Goal: Task Accomplishment & Management: Use online tool/utility

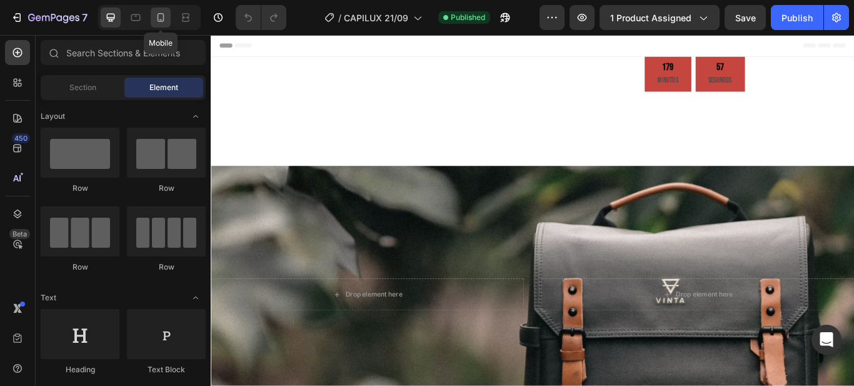
click at [160, 18] on icon at bounding box center [160, 17] width 13 height 13
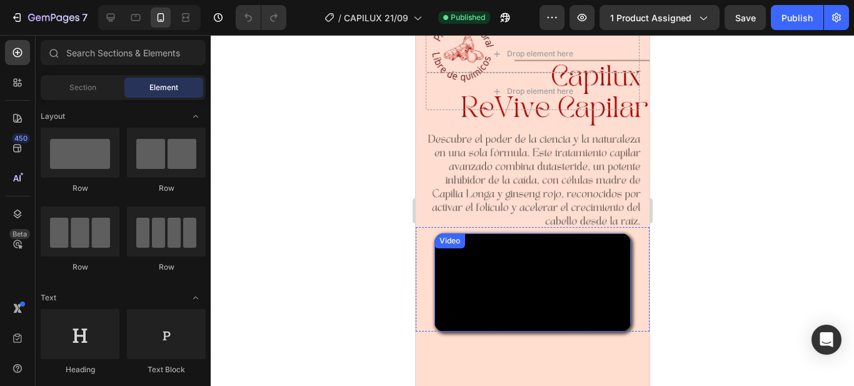
scroll to position [313, 0]
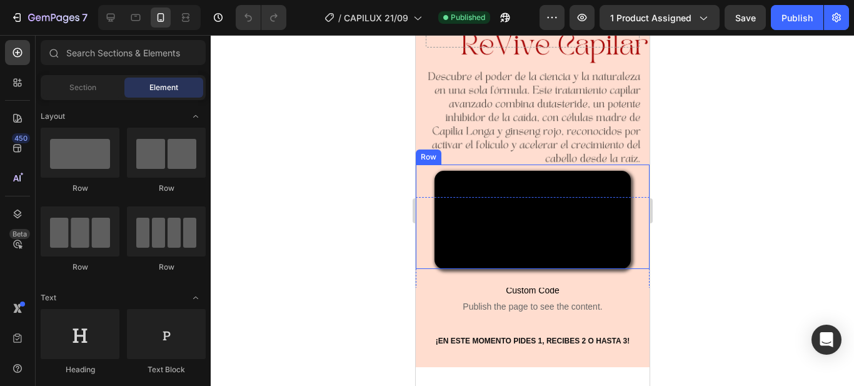
click at [421, 171] on div "Video" at bounding box center [532, 220] width 234 height 98
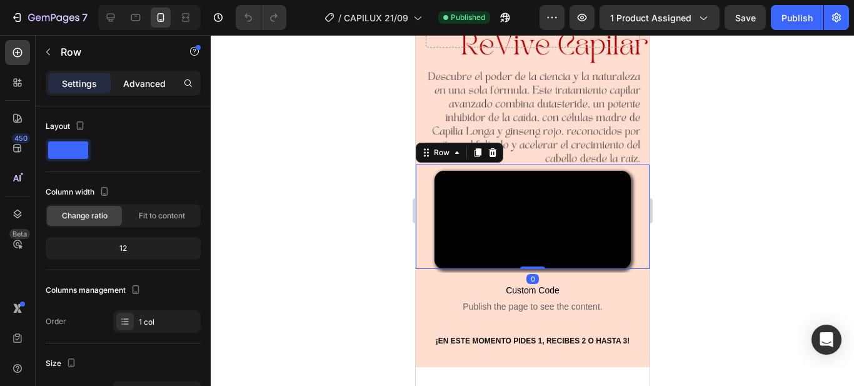
click at [139, 79] on p "Advanced" at bounding box center [144, 83] width 43 height 13
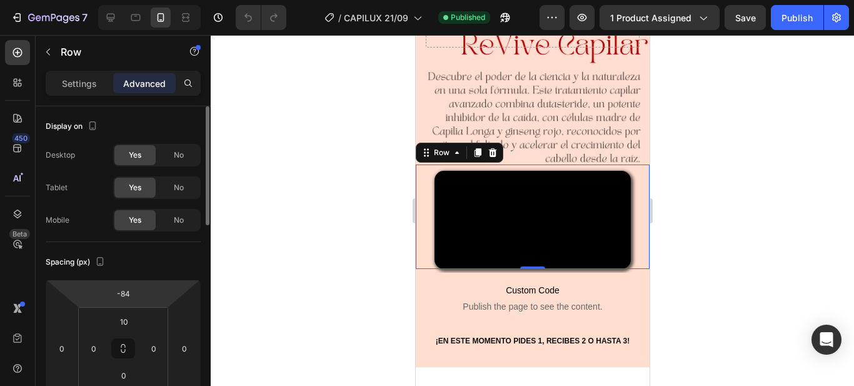
scroll to position [63, 0]
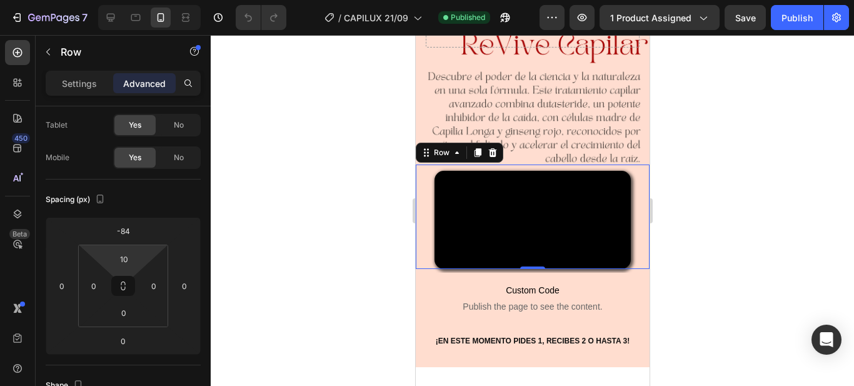
type input "0"
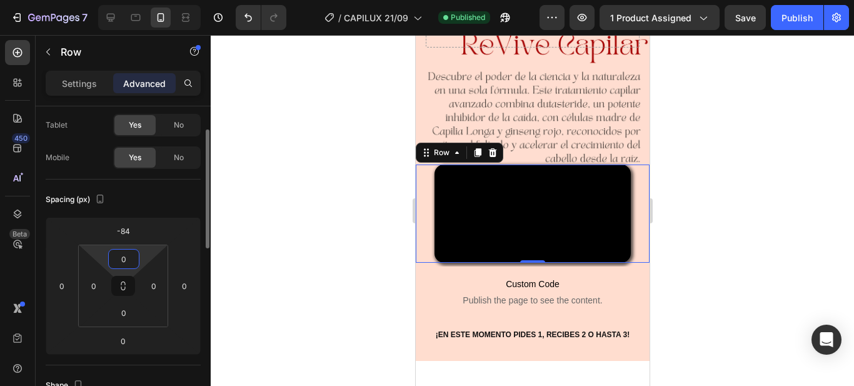
click at [116, 0] on html "7 Version history / CAPILUX 21/09 Published Preview 1 product assigned Save Pub…" at bounding box center [427, 0] width 854 height 0
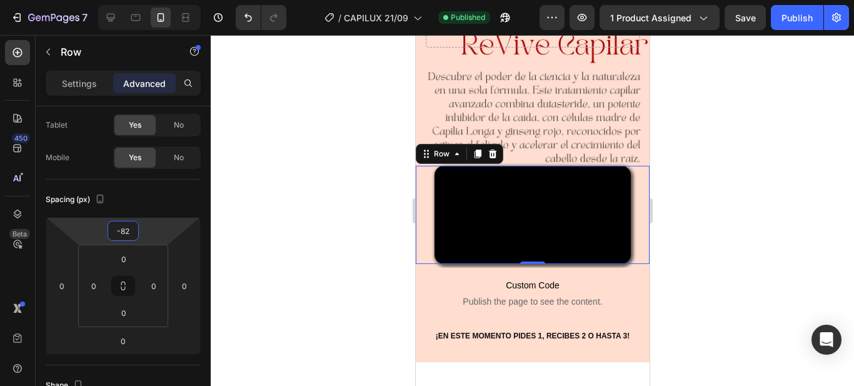
type input "-80"
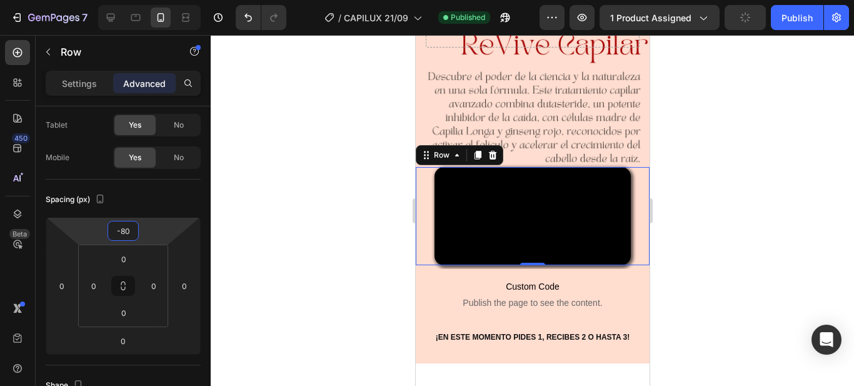
click at [121, 0] on html "7 Version history / CAPILUX 21/09 Published Preview 1 product assigned Publish …" at bounding box center [427, 0] width 854 height 0
click at [832, 248] on div at bounding box center [532, 210] width 643 height 351
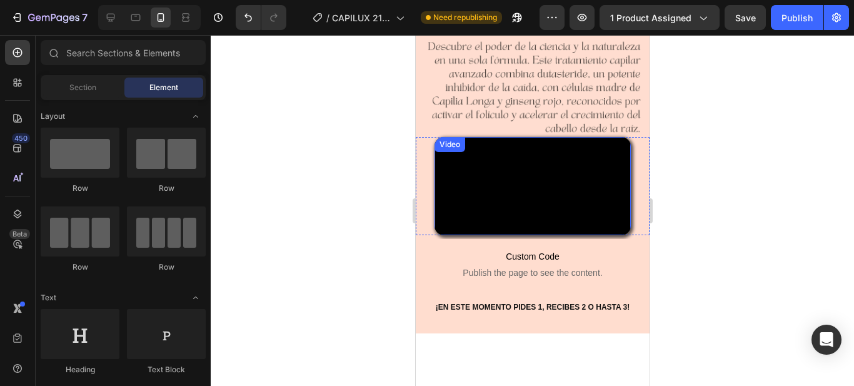
scroll to position [313, 0]
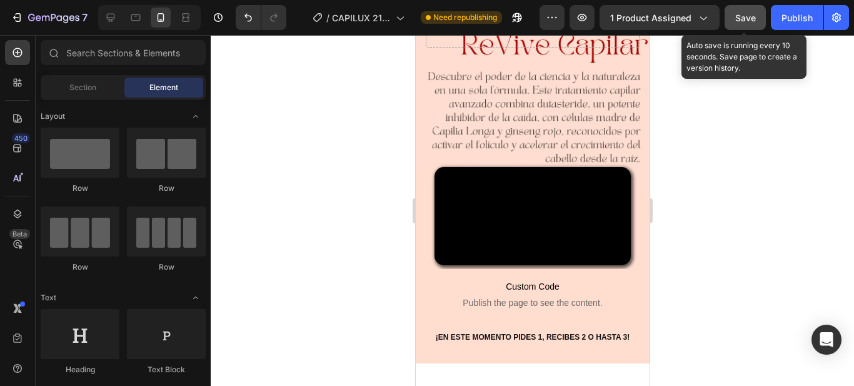
click at [738, 14] on span "Save" at bounding box center [745, 18] width 21 height 11
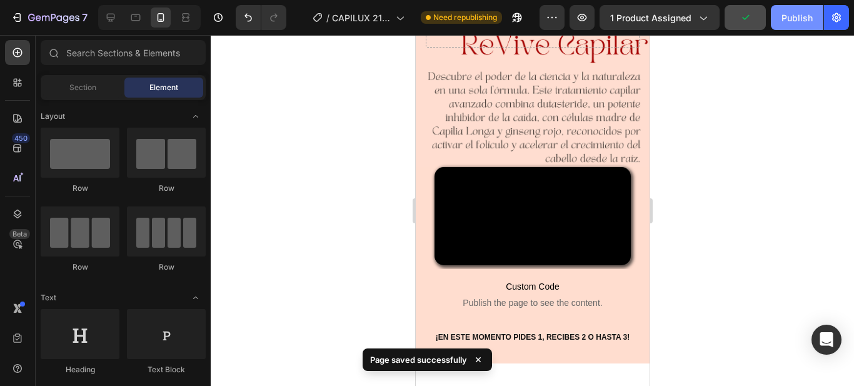
click at [800, 21] on div "Publish" at bounding box center [796, 17] width 31 height 13
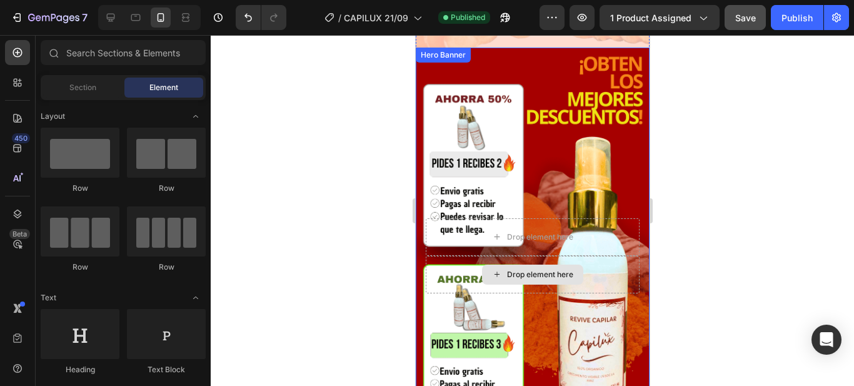
scroll to position [4770, 0]
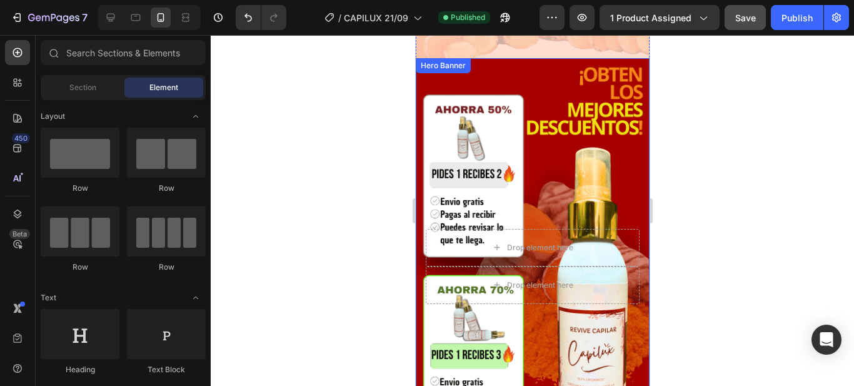
click at [515, 58] on div "Background Image" at bounding box center [532, 266] width 234 height 416
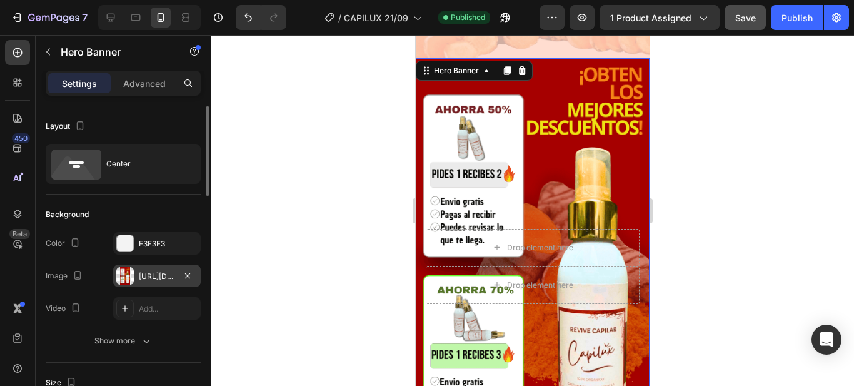
click at [169, 271] on div "[URL][DOMAIN_NAME]" at bounding box center [157, 276] width 36 height 11
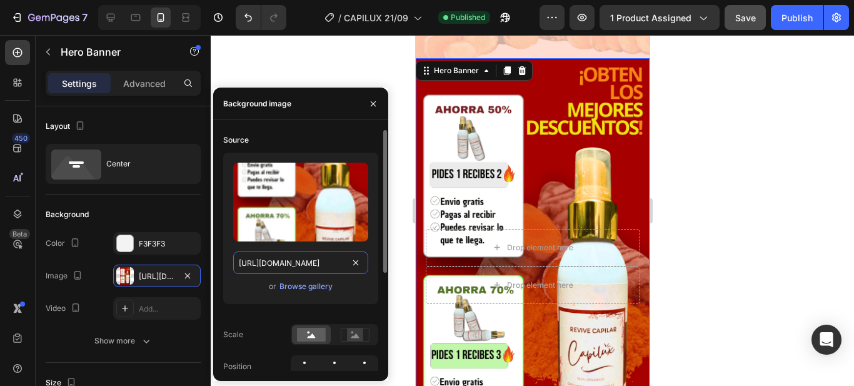
type input "100"
type input "Auto"
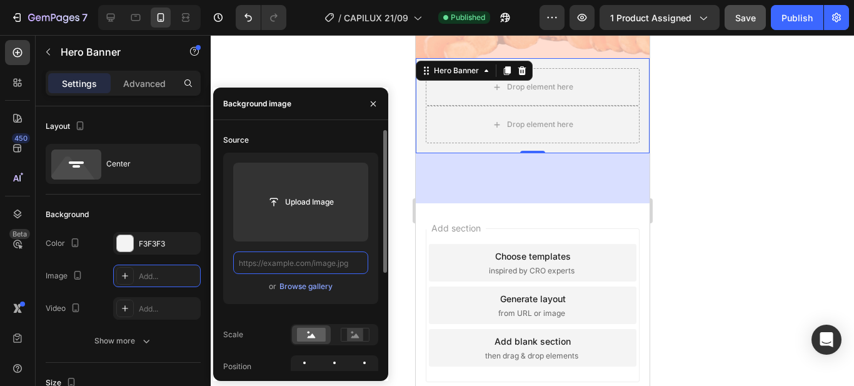
scroll to position [0, 0]
paste input "[URL][DOMAIN_NAME]"
type input "[URL][DOMAIN_NAME]"
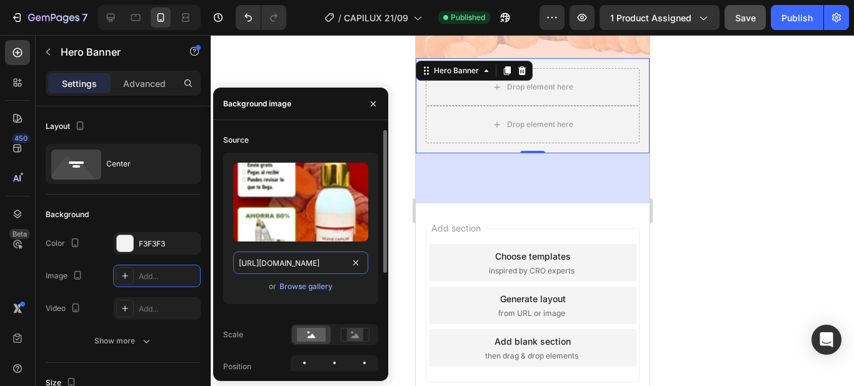
scroll to position [0, 214]
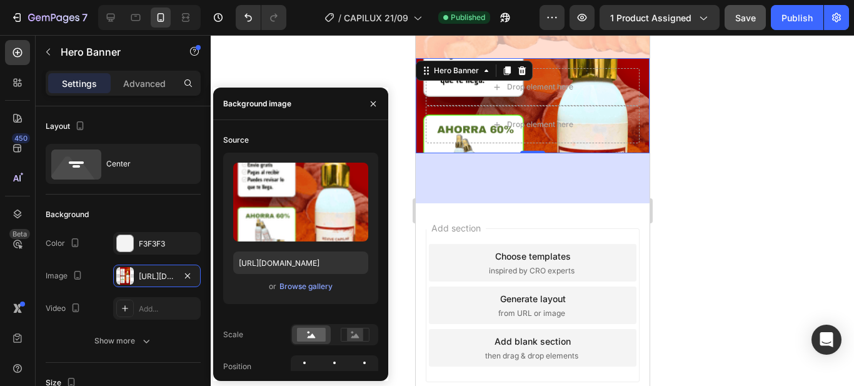
click at [399, 250] on div at bounding box center [532, 210] width 643 height 351
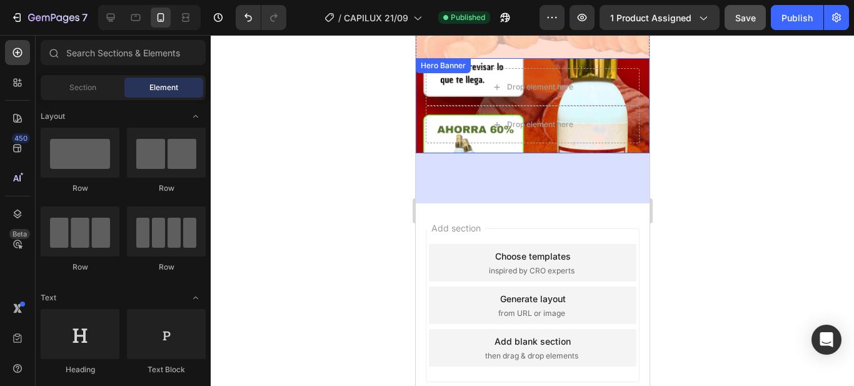
click at [418, 106] on div "Drop element here Drop element here" at bounding box center [532, 105] width 234 height 95
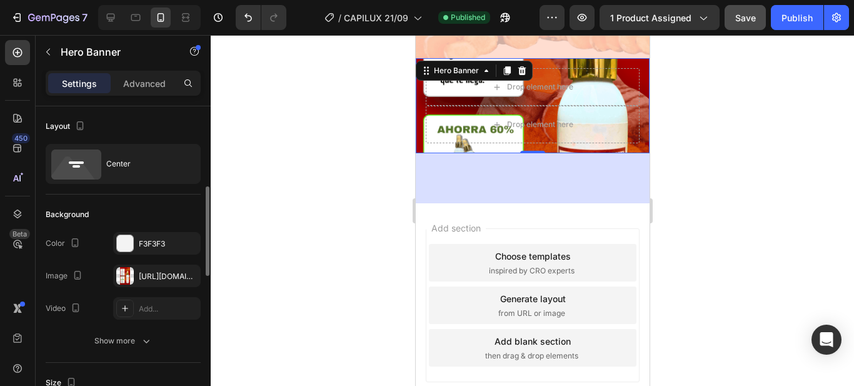
scroll to position [188, 0]
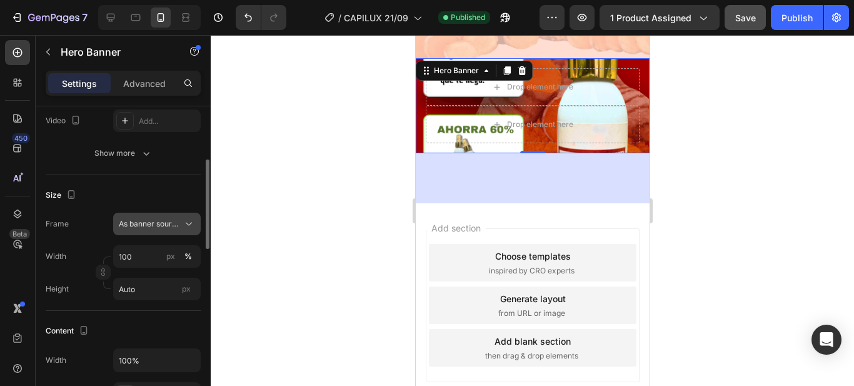
click at [154, 224] on span "As banner source" at bounding box center [149, 223] width 61 height 11
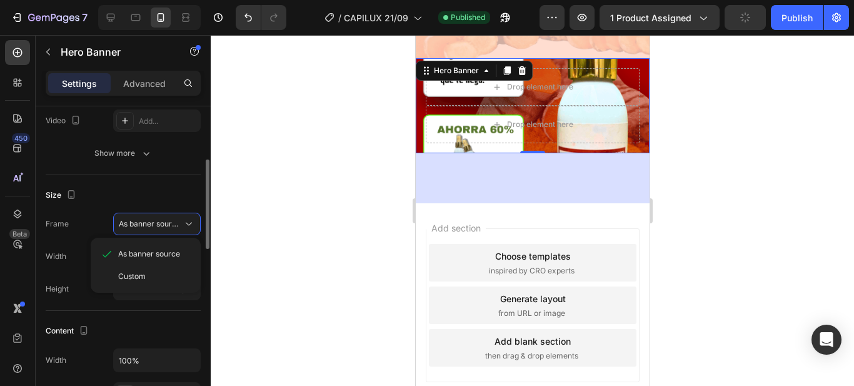
click at [154, 278] on div "Custom" at bounding box center [154, 276] width 73 height 11
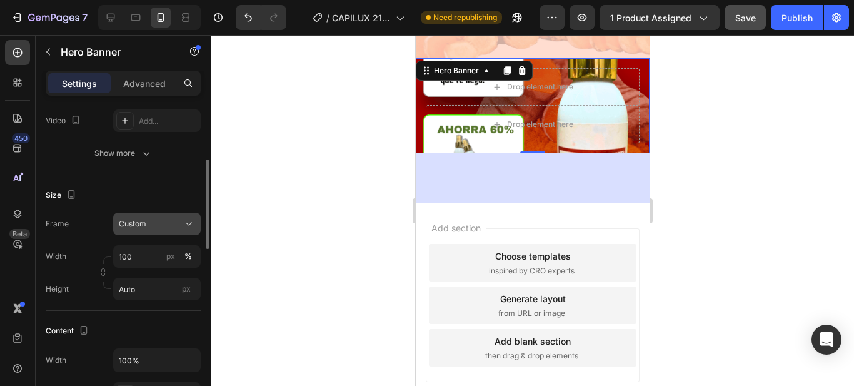
click at [158, 223] on div "Custom" at bounding box center [149, 223] width 61 height 11
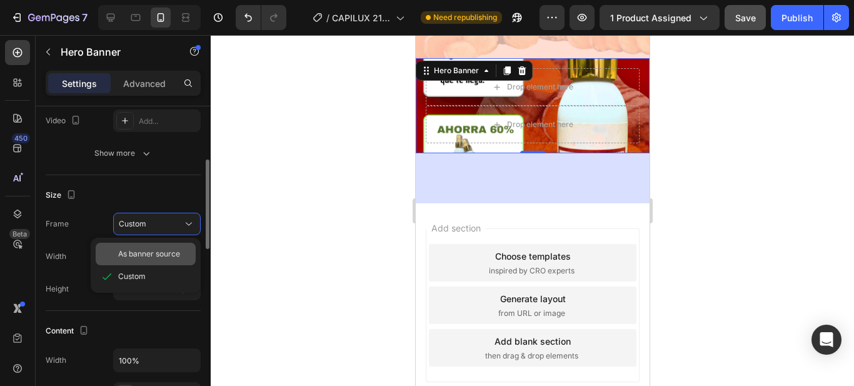
click at [153, 252] on span "As banner source" at bounding box center [149, 253] width 62 height 11
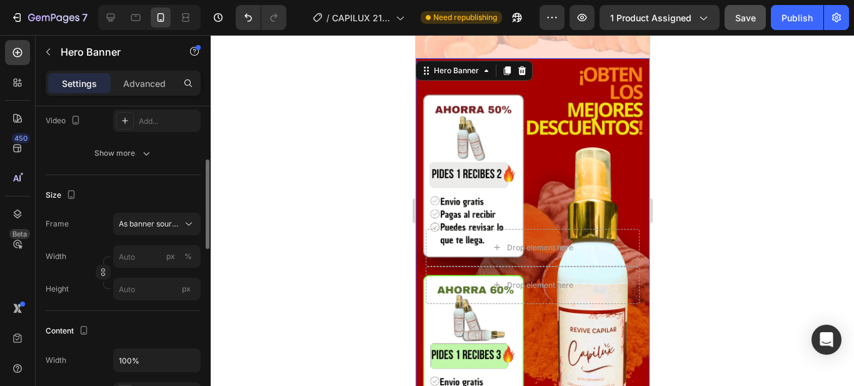
click at [303, 199] on div at bounding box center [532, 210] width 643 height 351
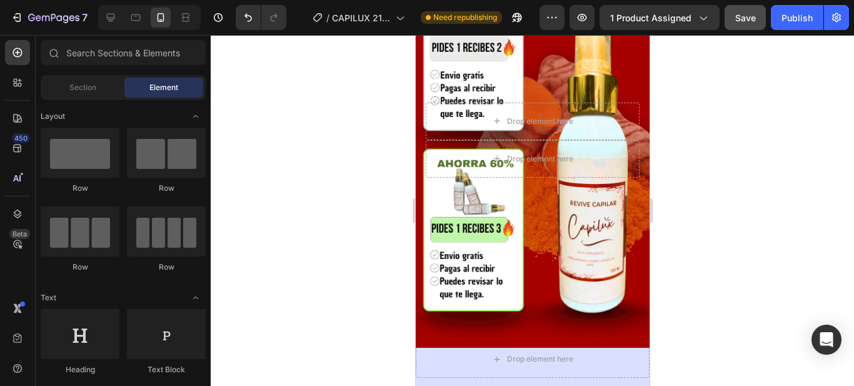
scroll to position [4895, 0]
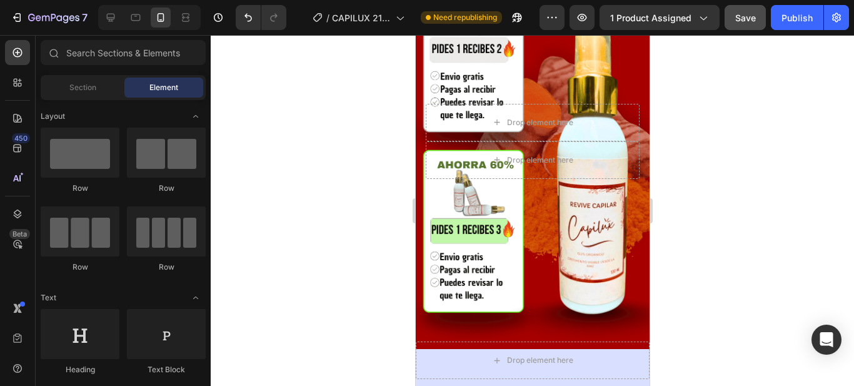
click at [750, 239] on div at bounding box center [532, 210] width 643 height 351
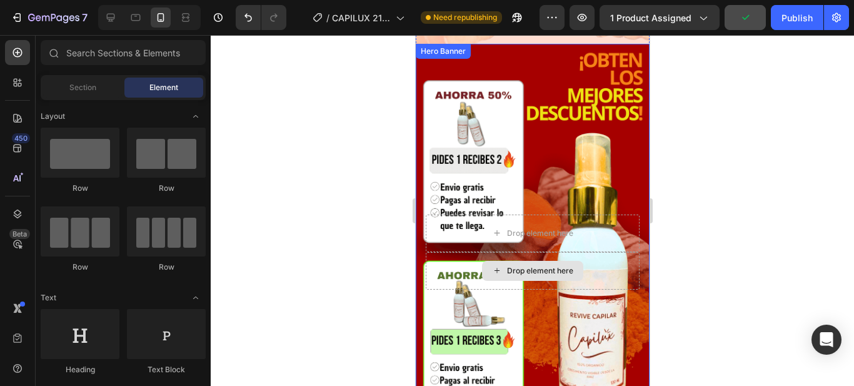
scroll to position [4770, 0]
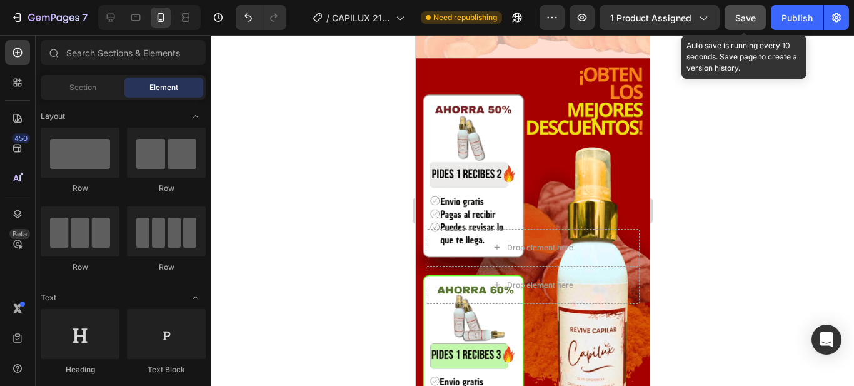
click at [740, 24] on div "Save" at bounding box center [745, 17] width 21 height 13
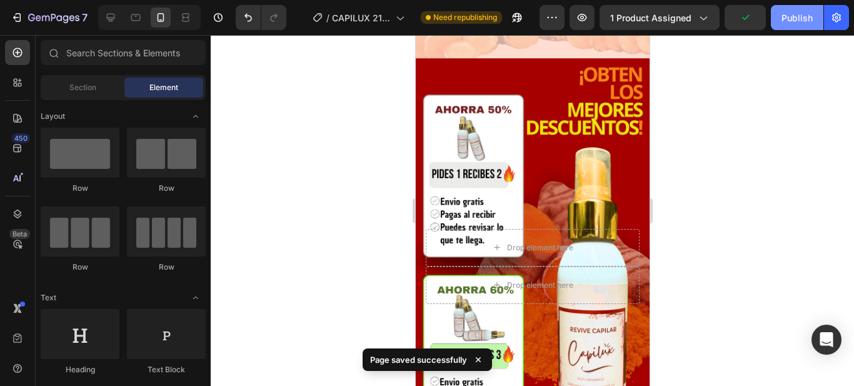
click at [790, 22] on div "Publish" at bounding box center [796, 17] width 31 height 13
